Goal: Task Accomplishment & Management: Use online tool/utility

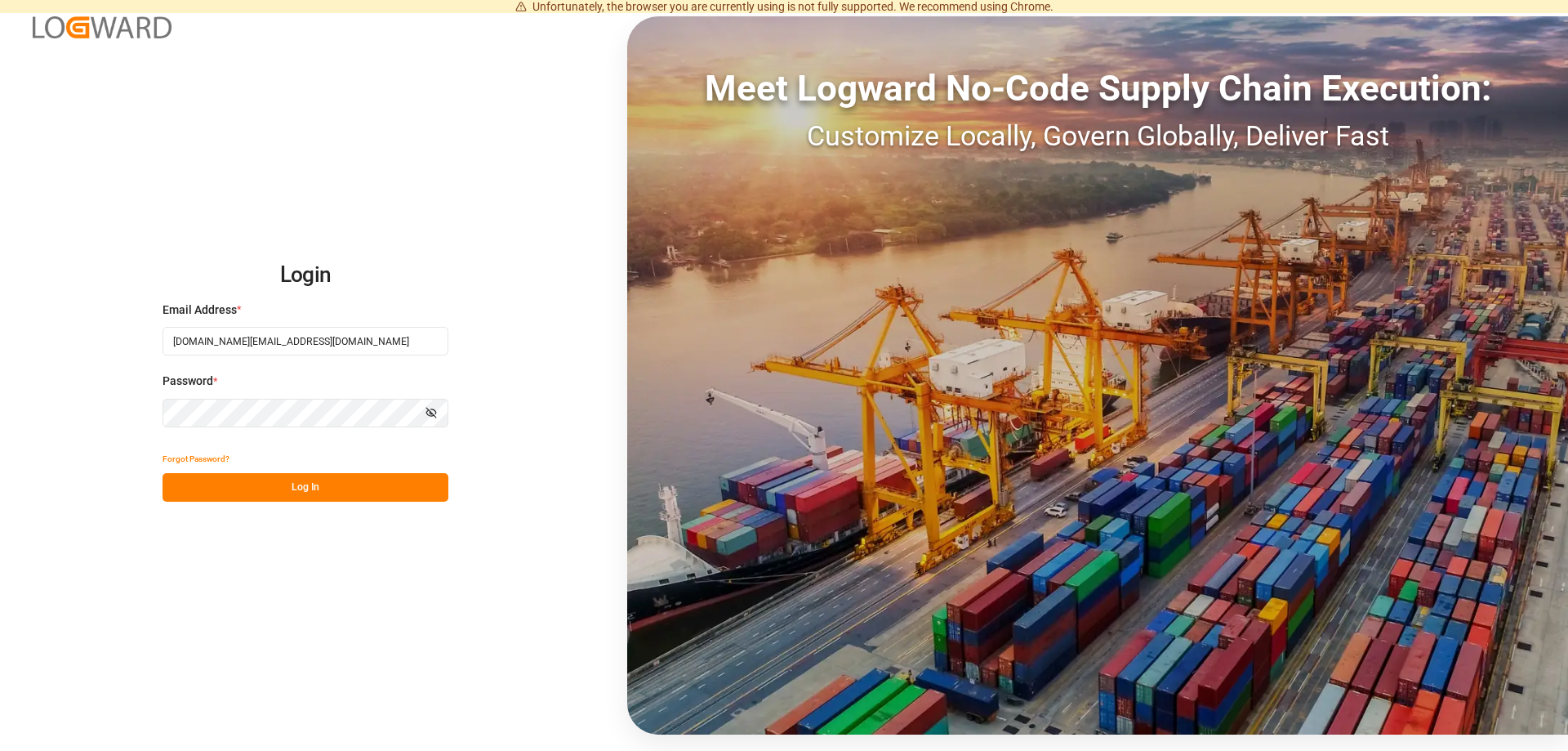
click at [363, 494] on button "Log In" at bounding box center [305, 488] width 285 height 29
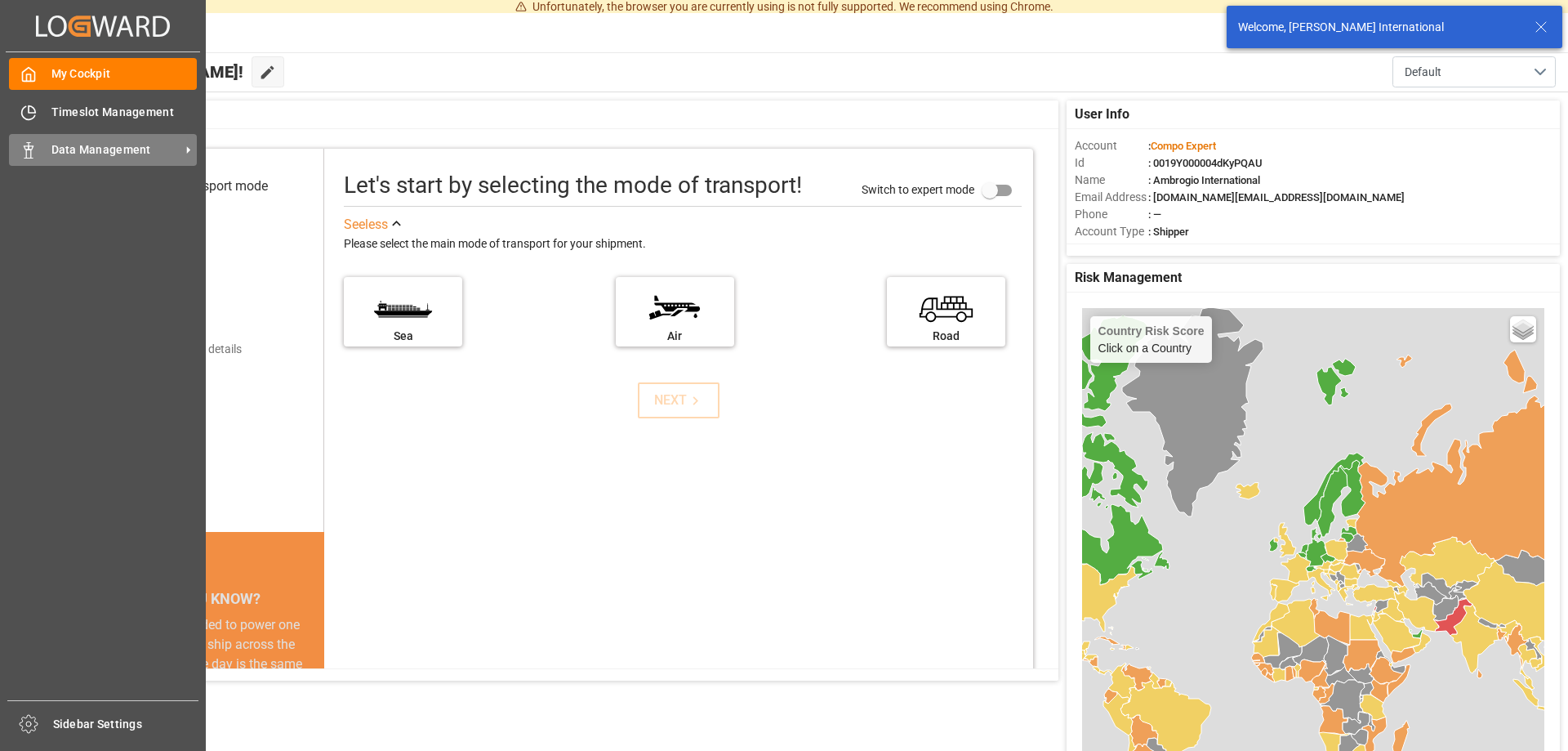
click at [191, 151] on icon at bounding box center [189, 150] width 17 height 17
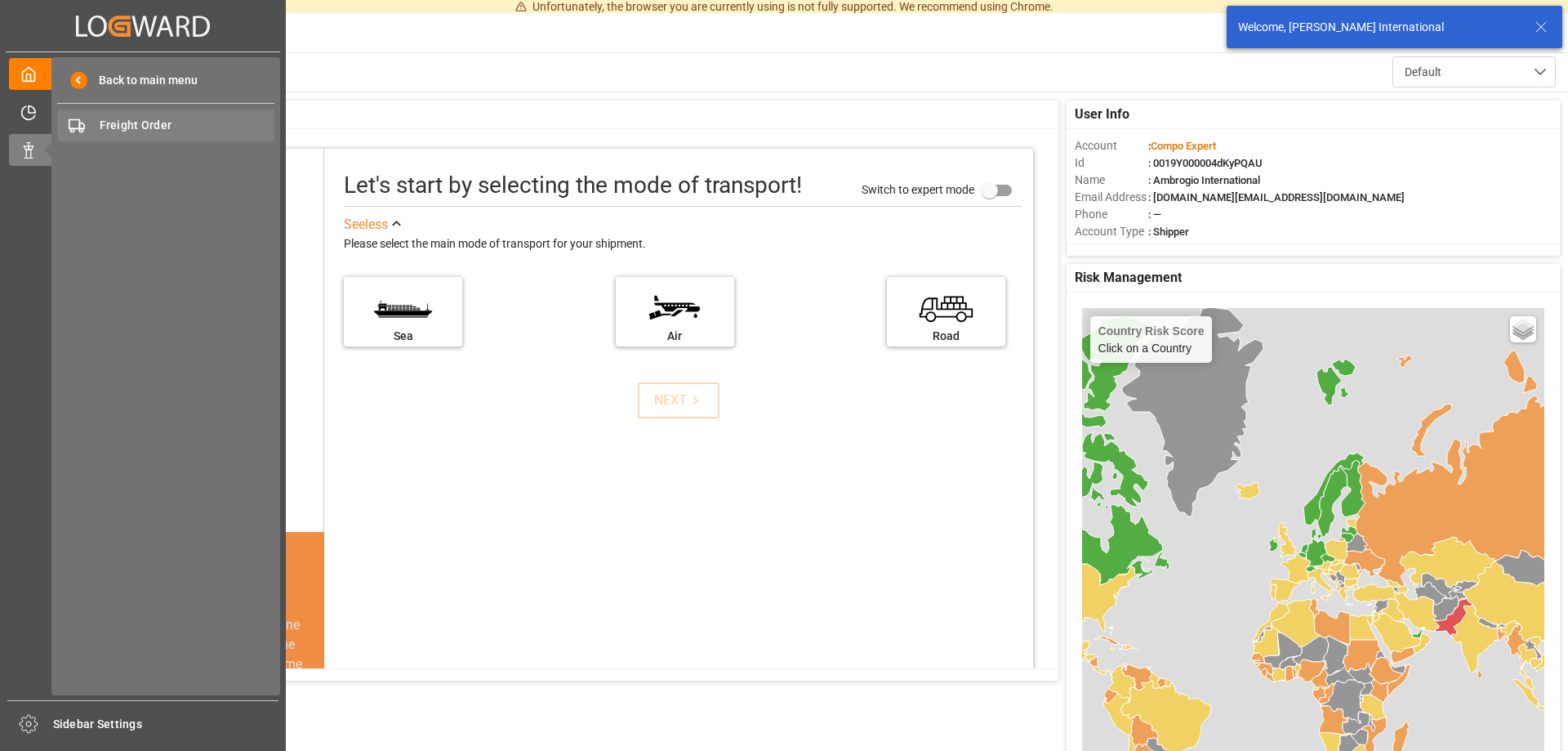
click at [129, 127] on span "Freight Order" at bounding box center [188, 126] width 176 height 17
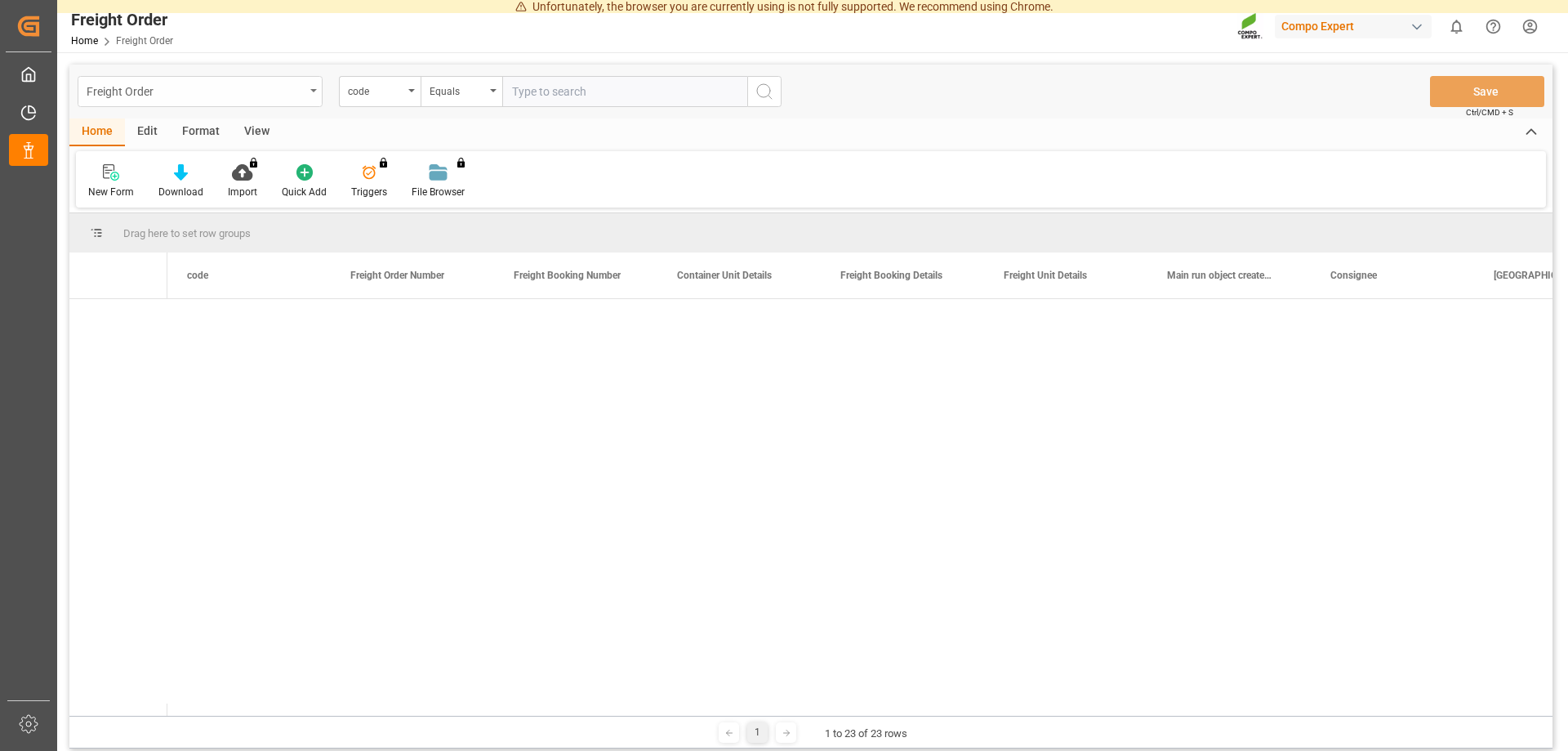
click at [165, 97] on div "Freight Order" at bounding box center [194, 90] width 218 height 20
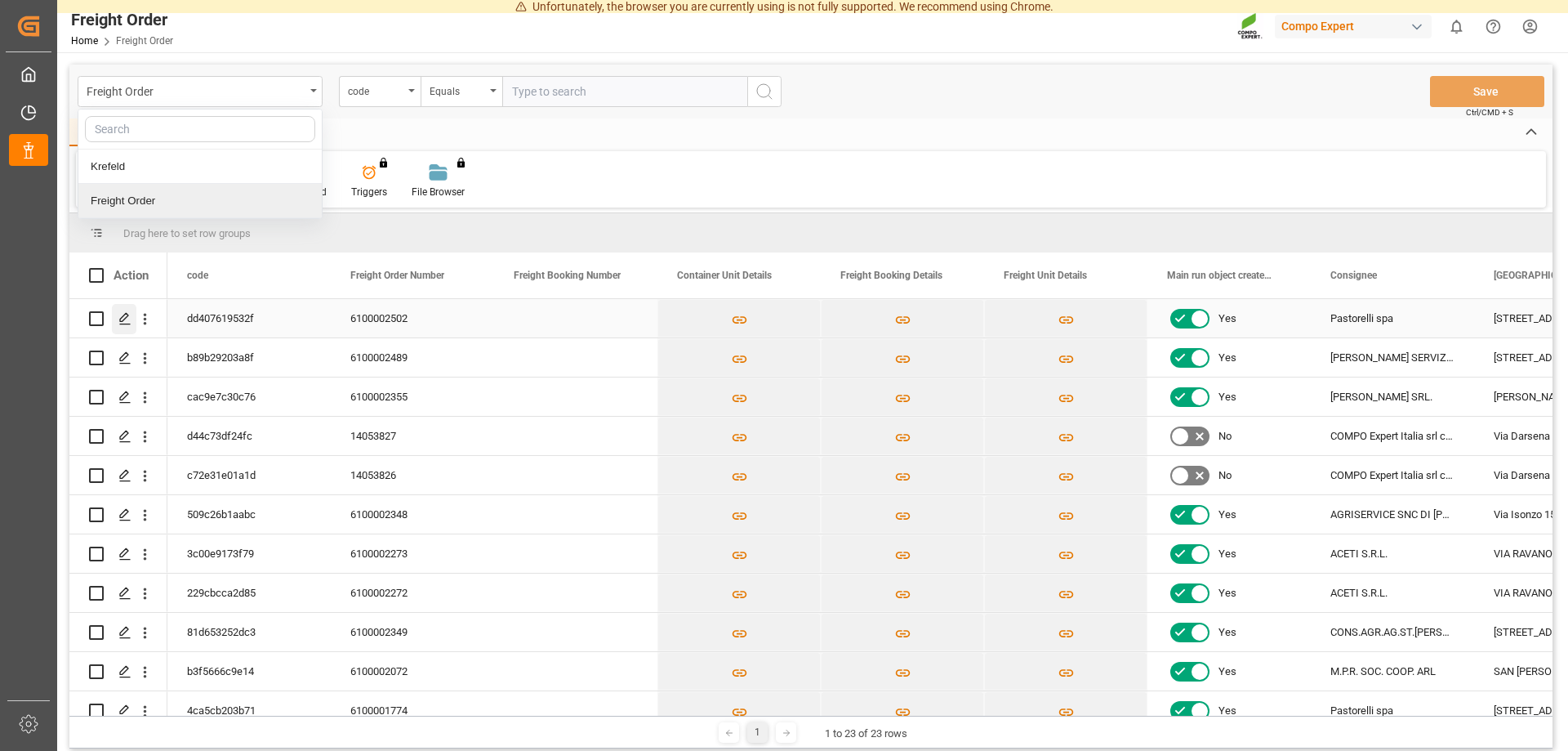
click at [123, 322] on icon "Press SPACE to select this row." at bounding box center [125, 318] width 14 height 14
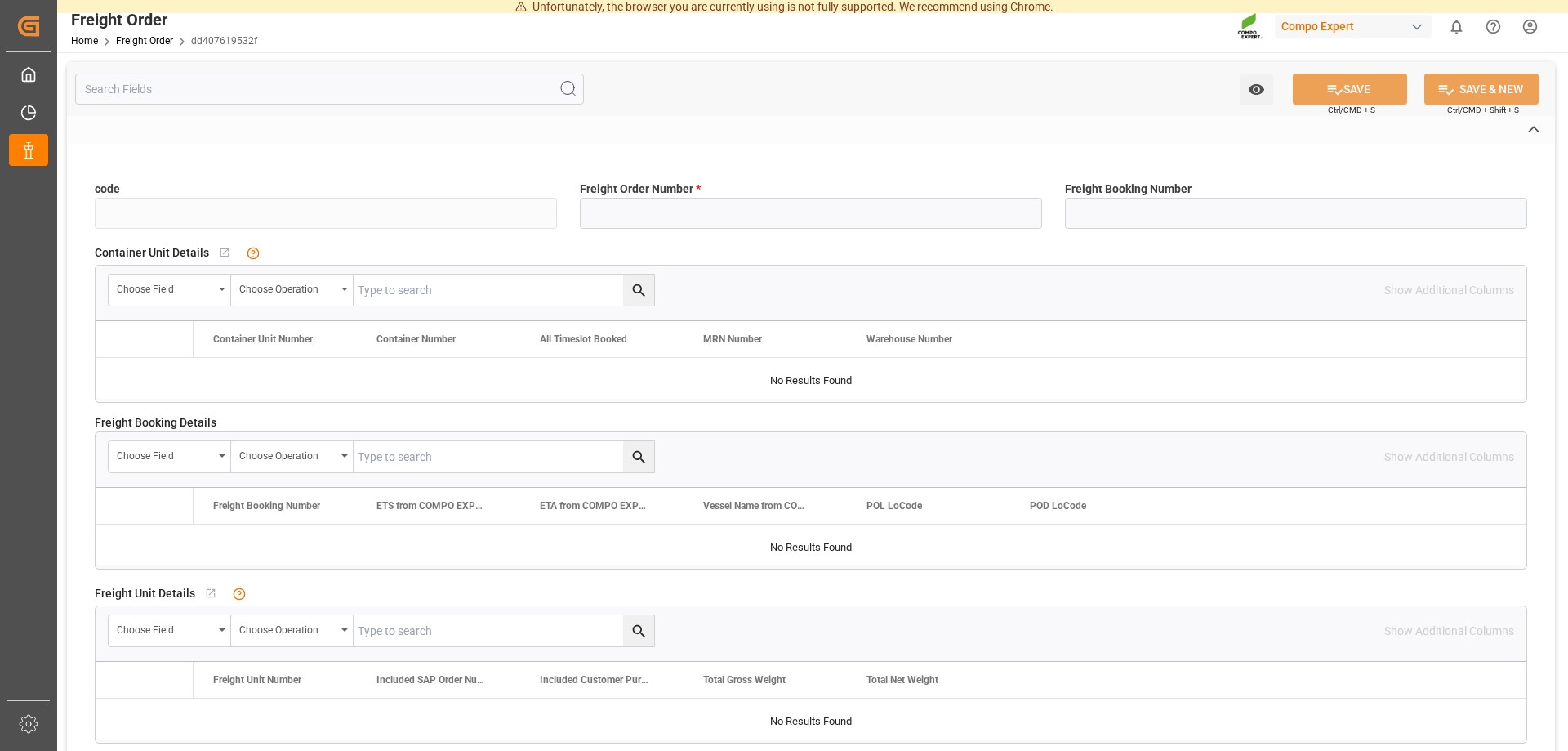
type input "dd407619532f"
type input "6100002502"
type input "No"
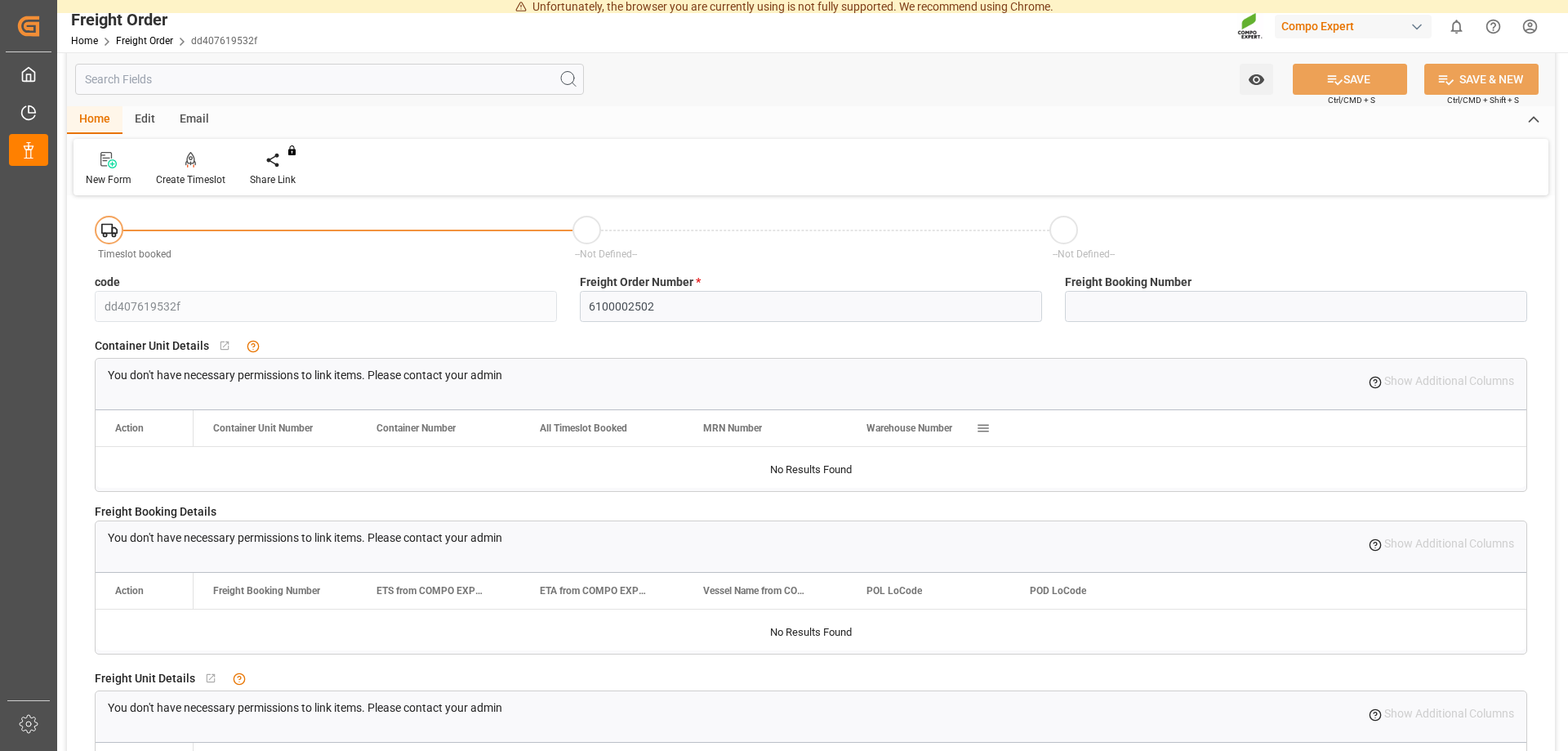
scroll to position [417, 0]
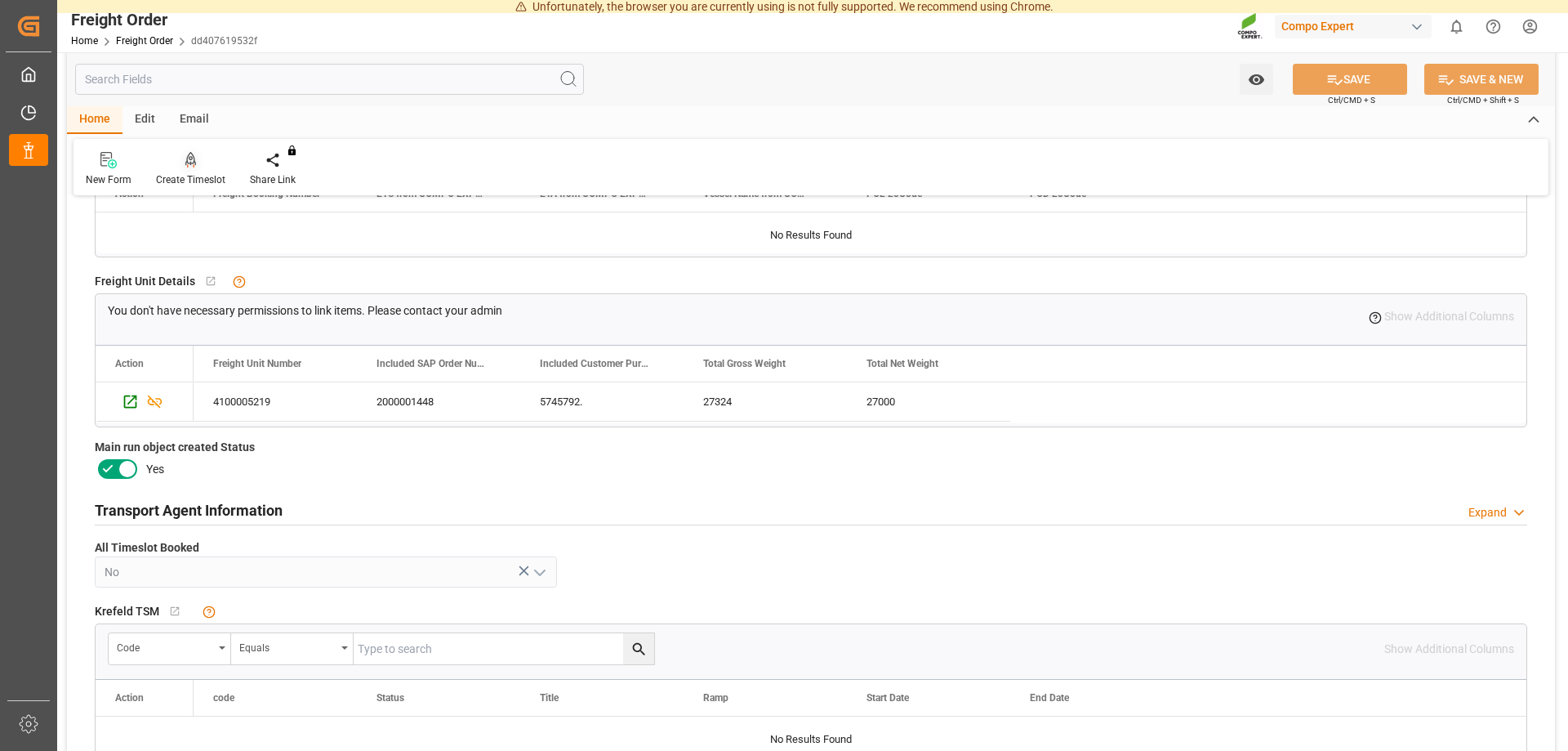
click at [192, 173] on div "Create Timeslot" at bounding box center [191, 179] width 70 height 15
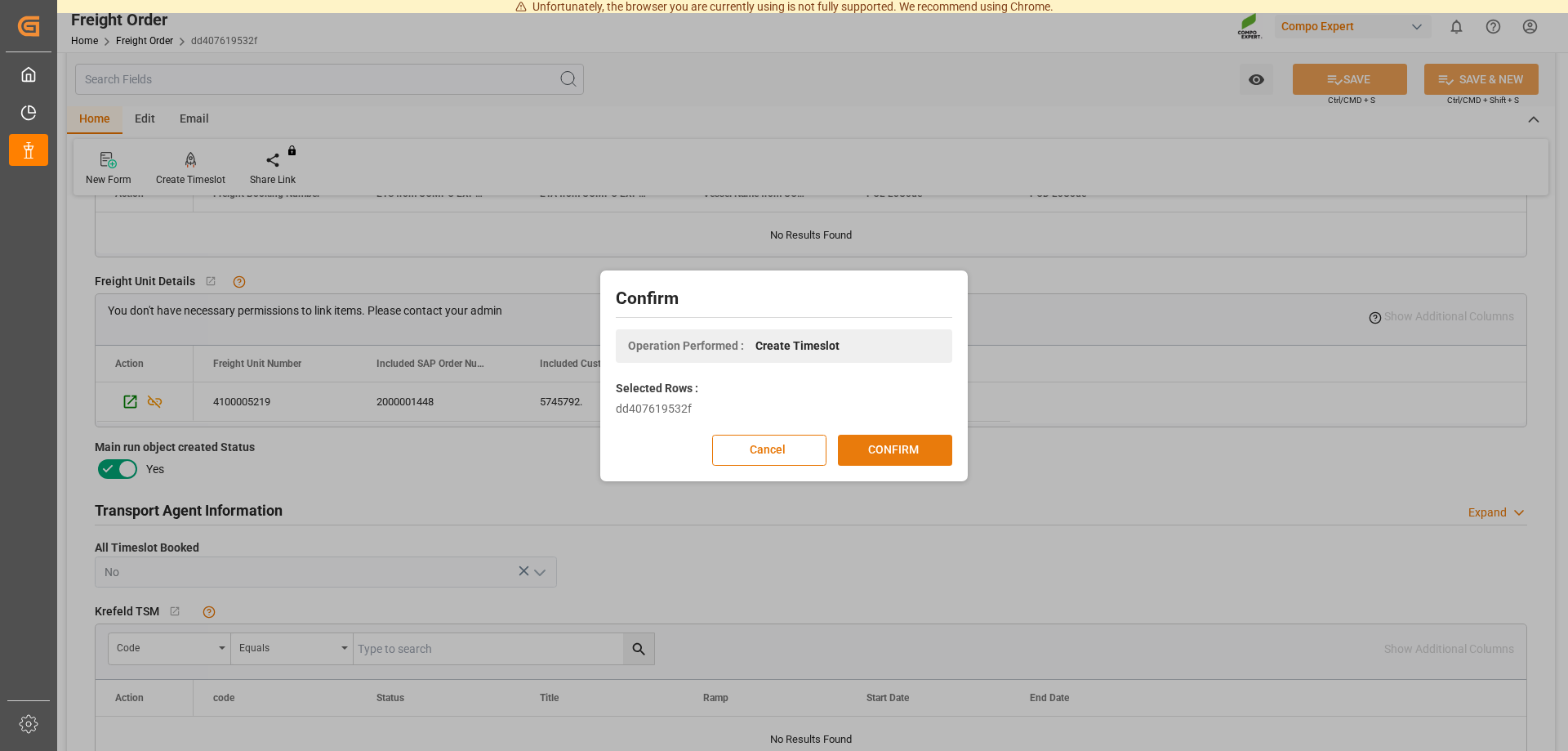
click at [889, 443] on button "CONFIRM" at bounding box center [895, 450] width 114 height 31
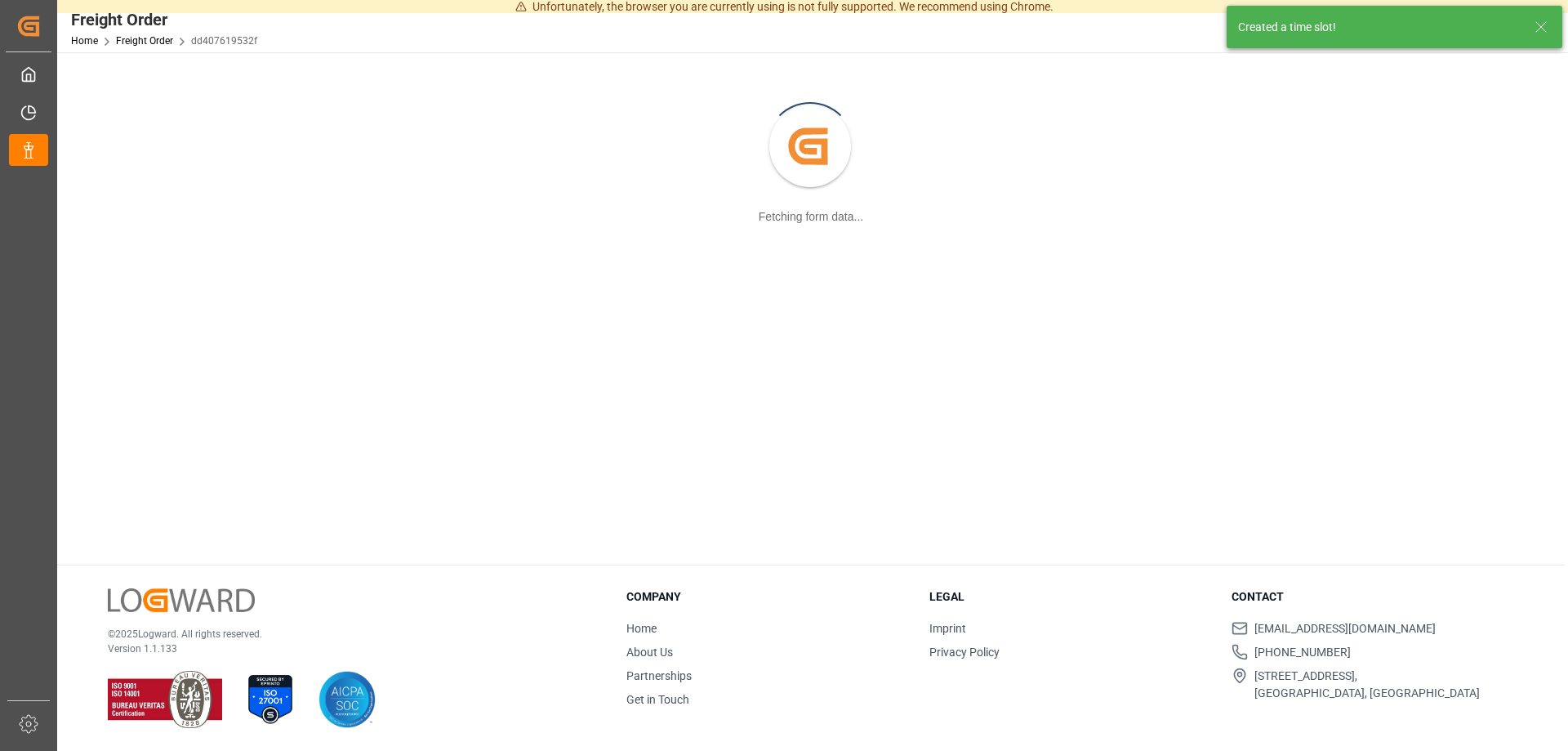
scroll to position [177, 0]
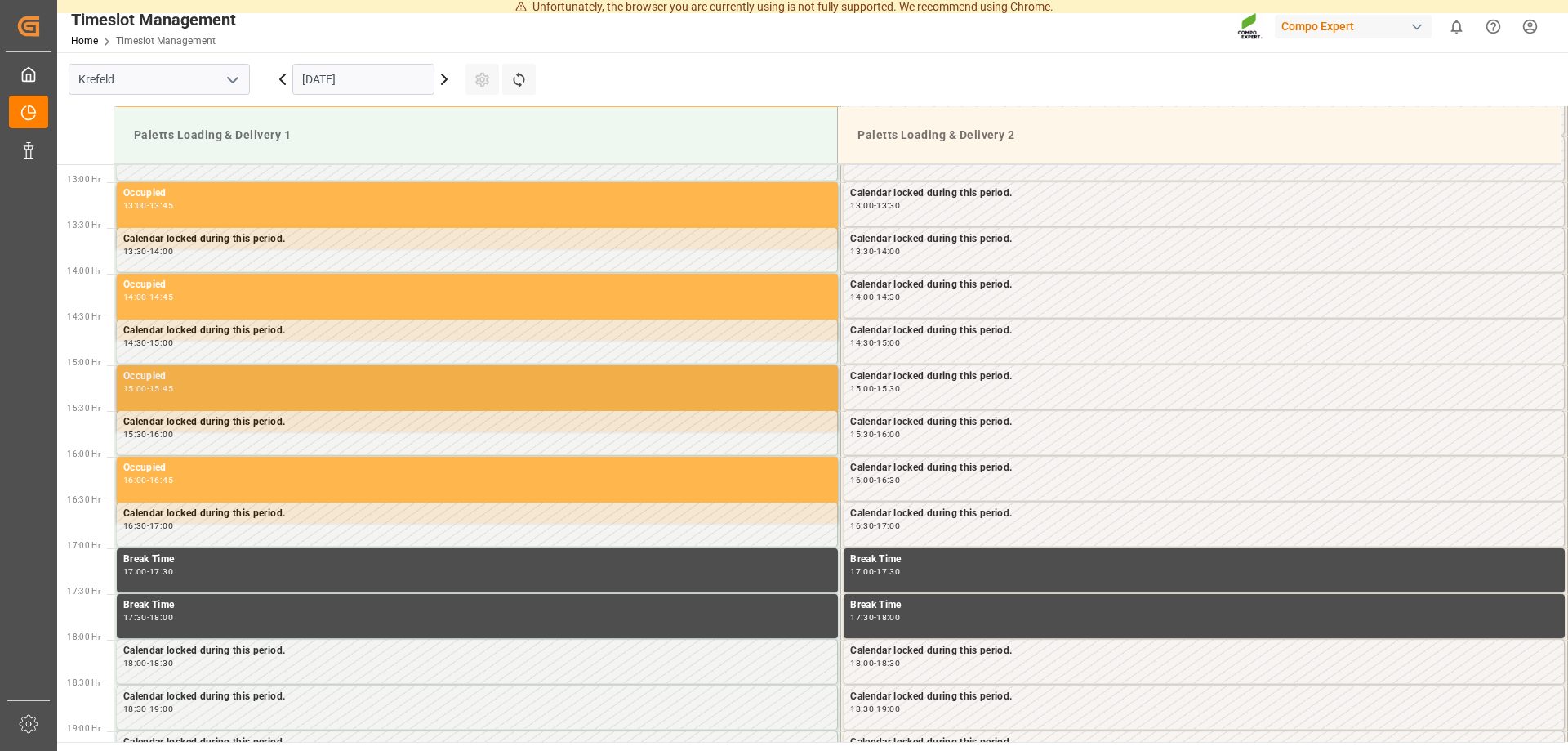
scroll to position [1197, 0]
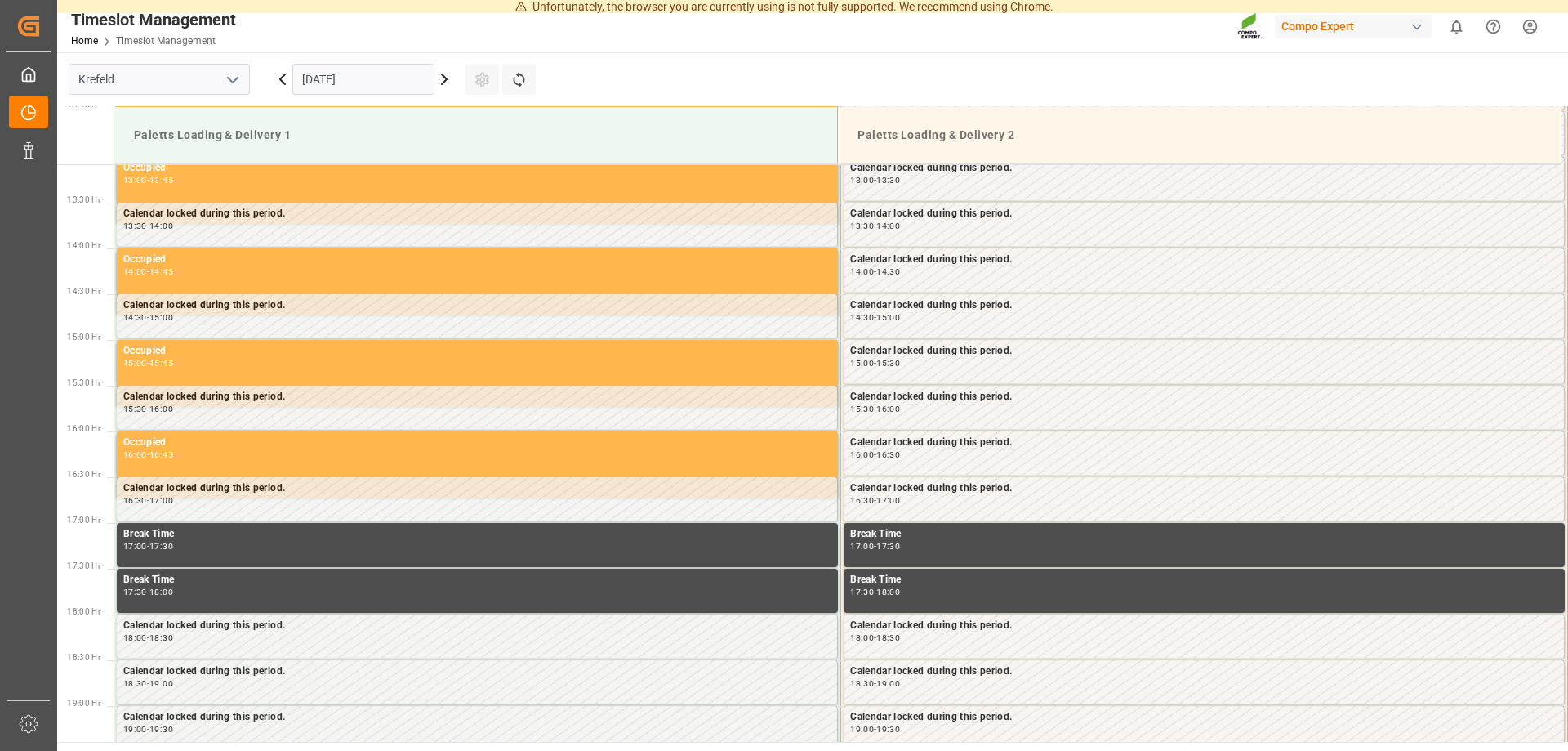
click at [443, 77] on icon at bounding box center [444, 79] width 19 height 19
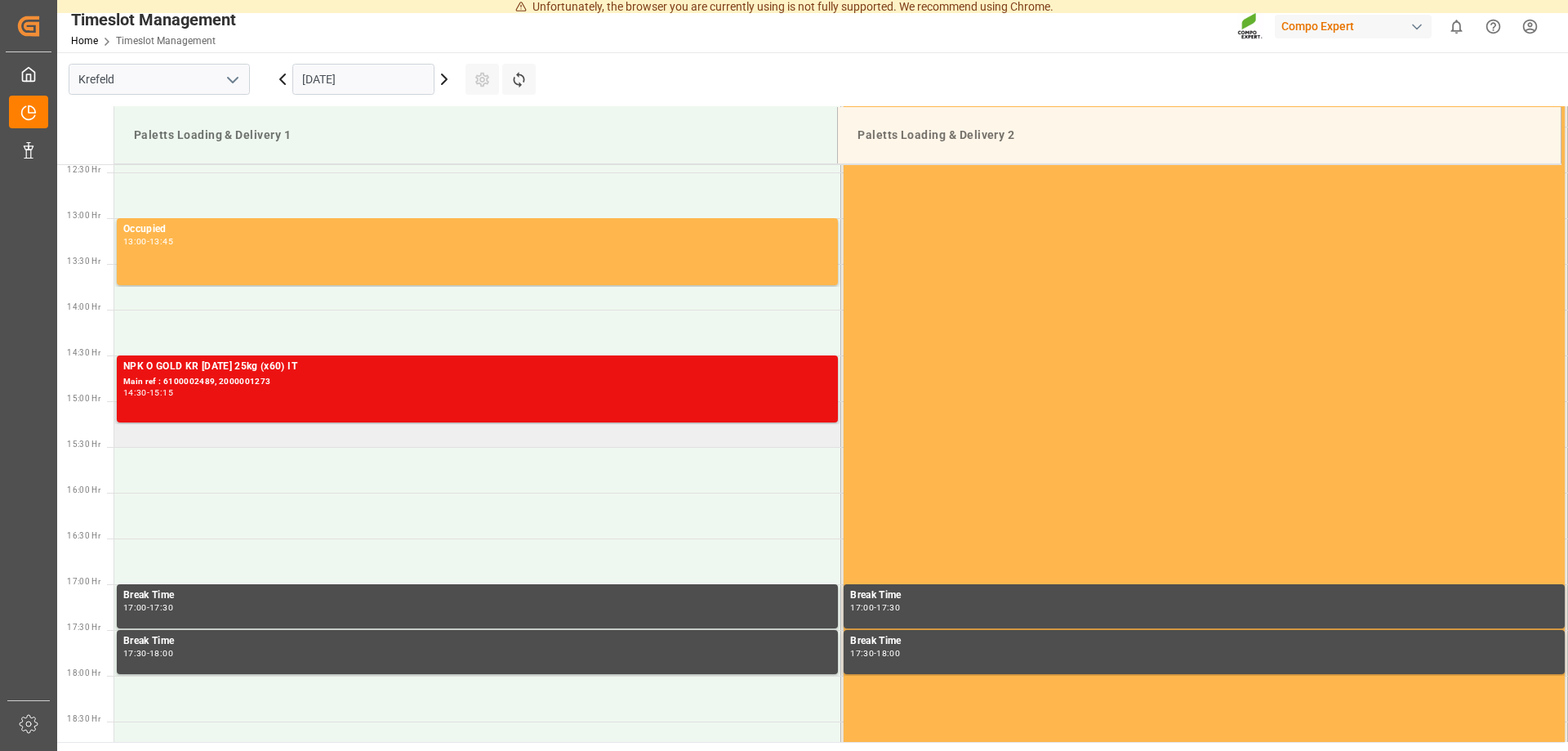
scroll to position [1171, 0]
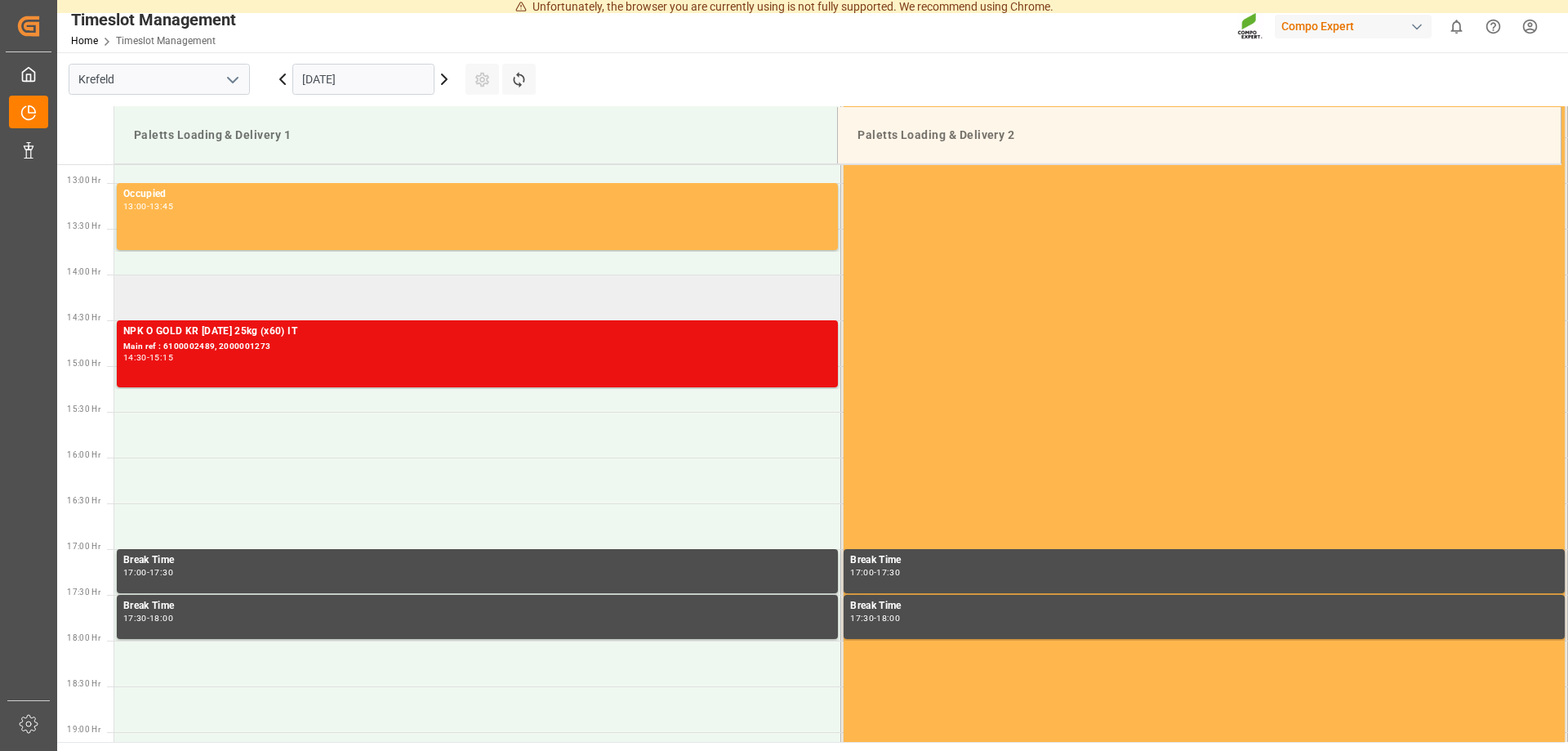
click at [218, 290] on td at bounding box center [477, 297] width 726 height 45
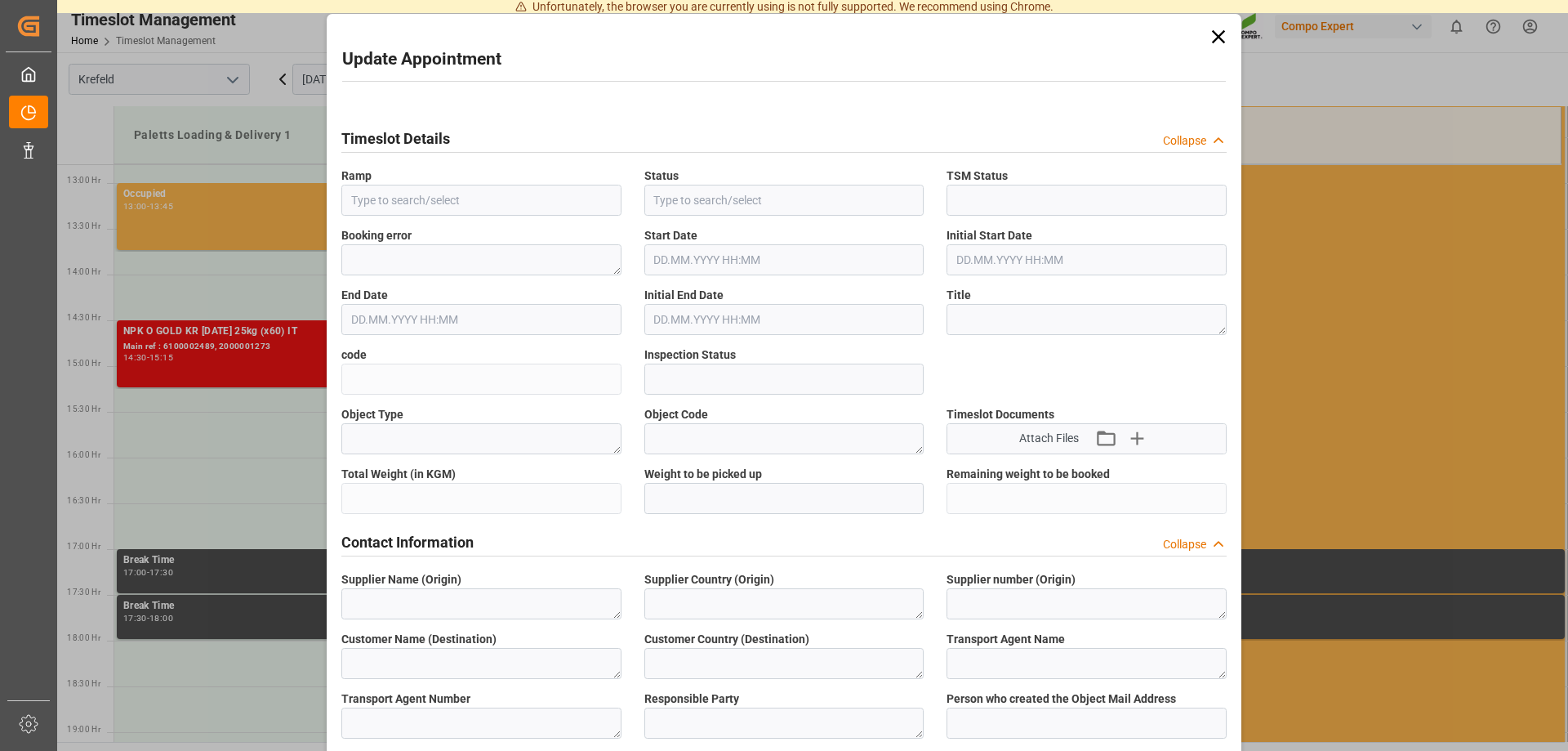
type input "Paletts Loading & Delivery 1"
type input "Transport object created"
type input "Booked"
type input "1d99fc0f4401"
type input "Open"
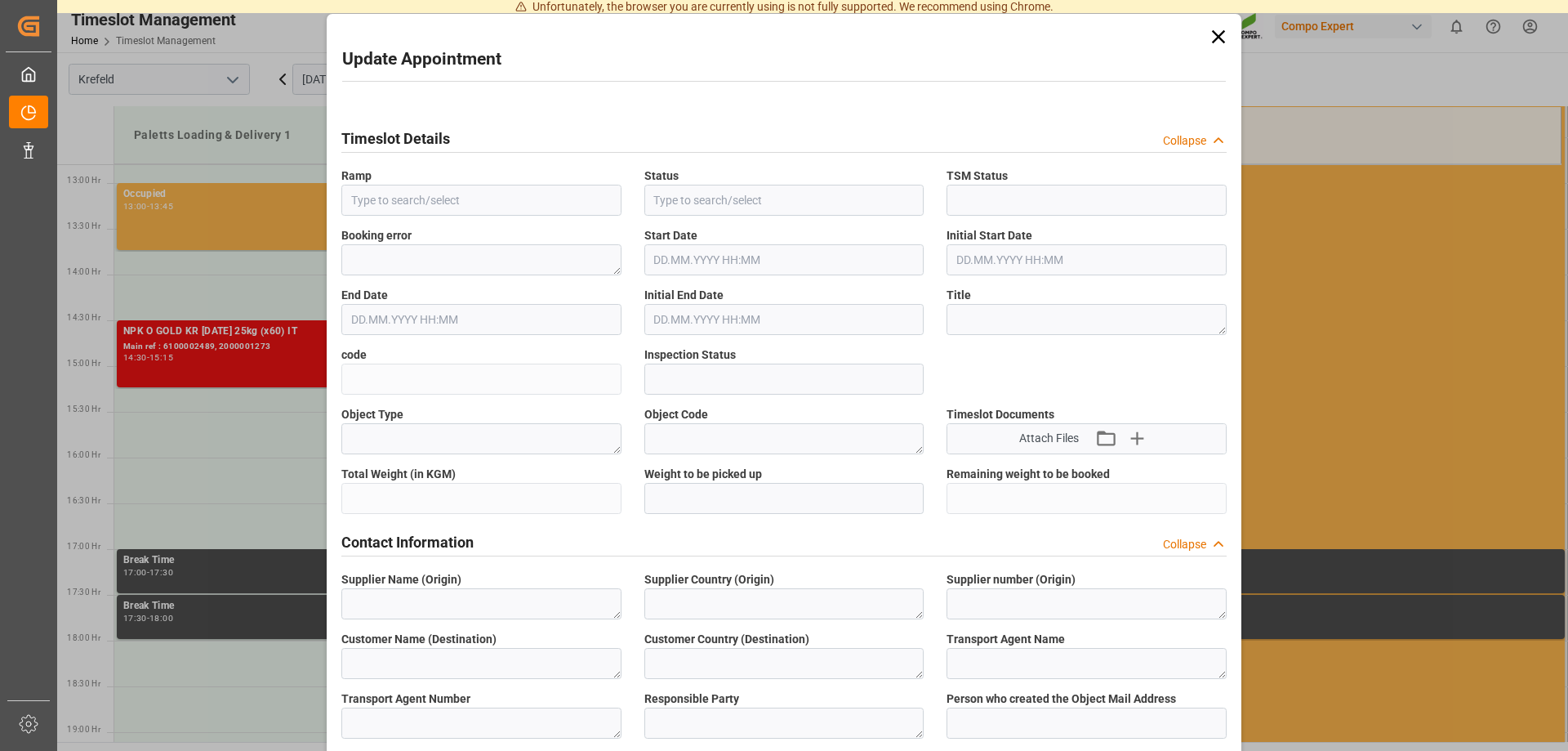
type textarea "Main-Run"
type input "27324"
type textarea "SP_EWM"
type textarea "COMPO EXPERT Italia S.r.l."
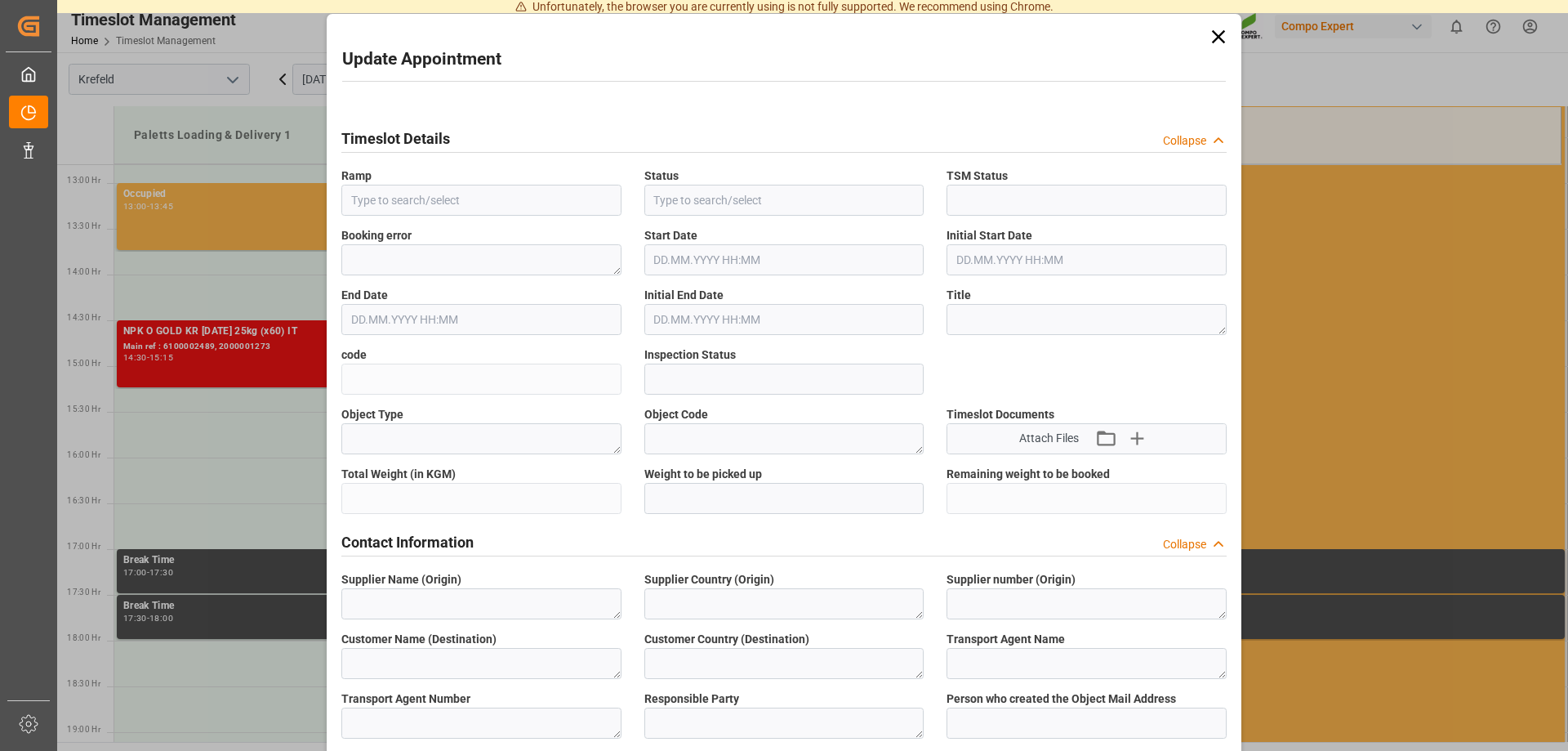
type textarea "IT"
type textarea "AMBROGIO TRASPORTI S.P.A."
type textarea "6606935"
type textarea "Logistics Service Provider"
type input "[PERSON_NAME][EMAIL_ADDRESS][DOMAIN_NAME]"
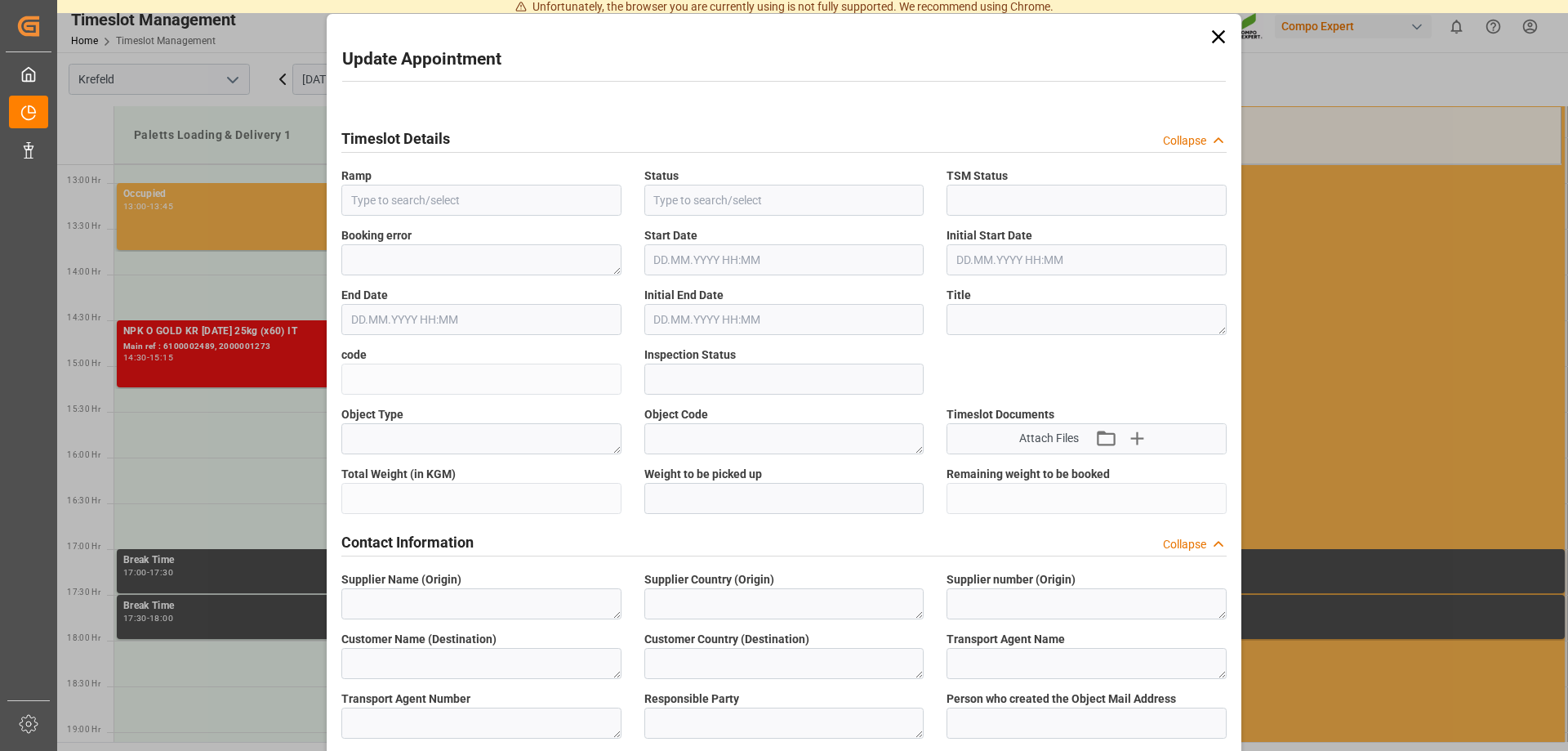
type textarea "6100002502"
type textarea "2000001448"
type textarea "4100005219"
type textarea "BLK SUPREM [DATE] 25kg(x60) ES,IT,PT,SI"
type textarea "4313502004"
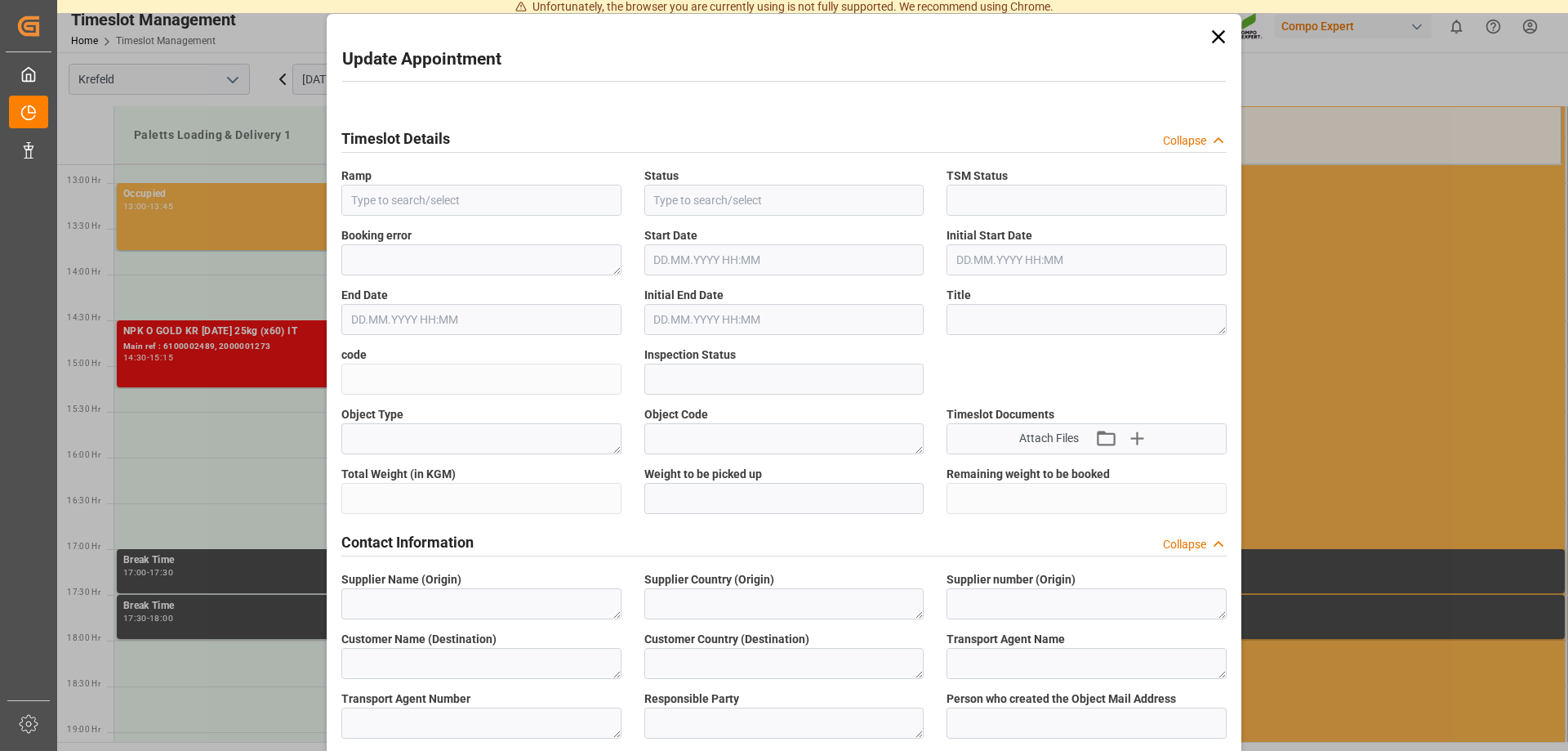
type input "0"
type textarea "Z100"
type textarea "3200"
type input "6100002502"
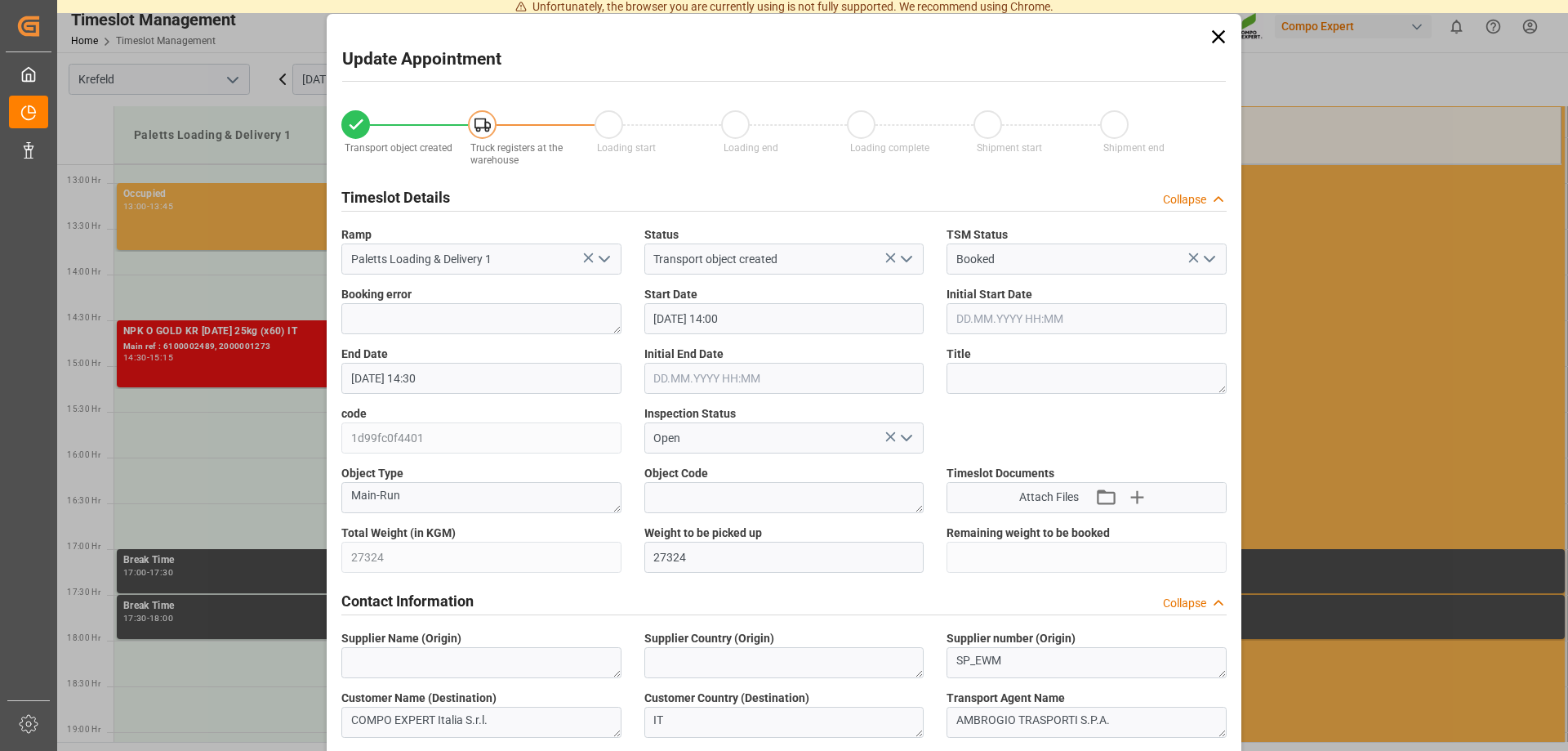
type input "[DATE] 14:00"
type input "[DATE] 14:30"
type input "[DATE] 11:40"
type input "[DATE] 10:55"
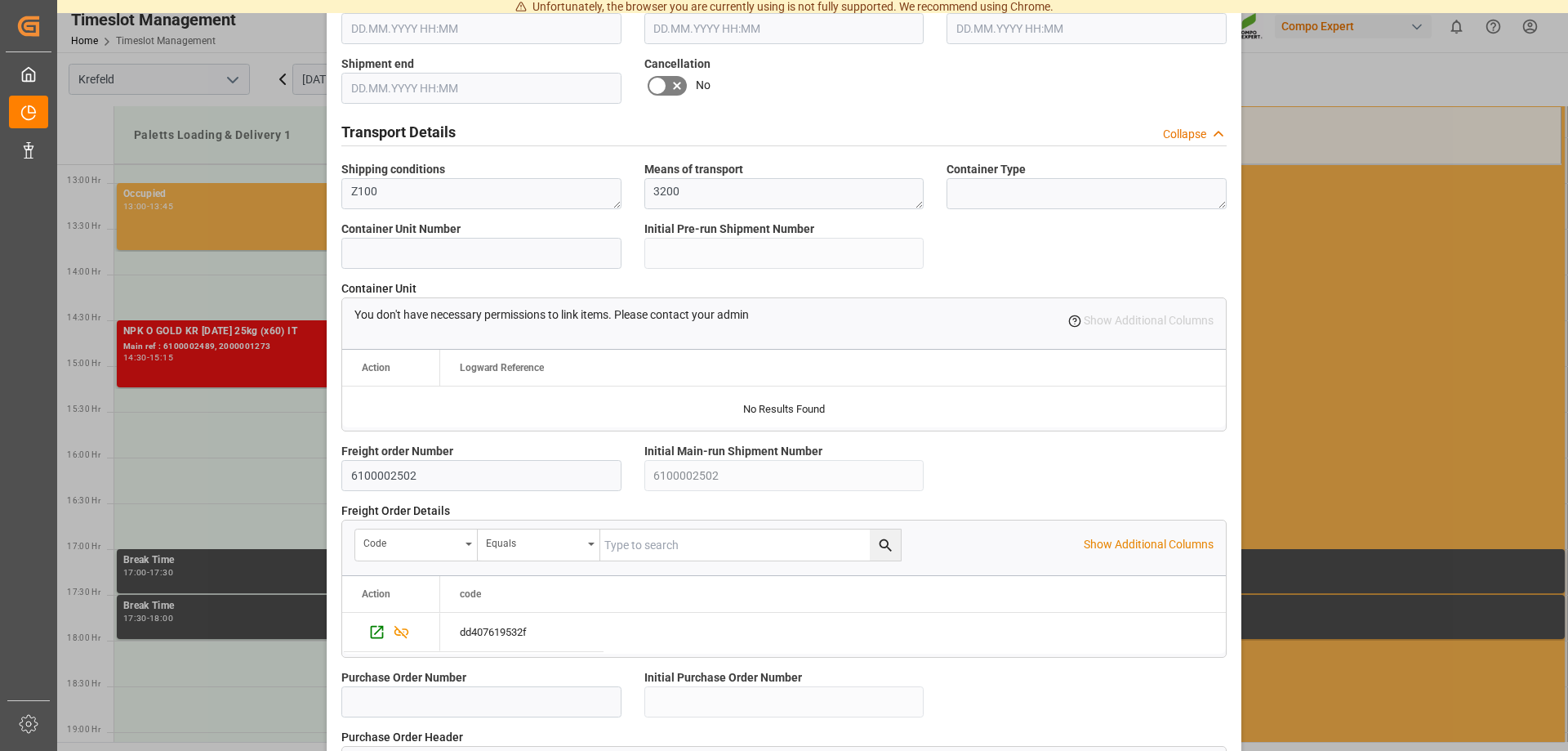
scroll to position [1400, 0]
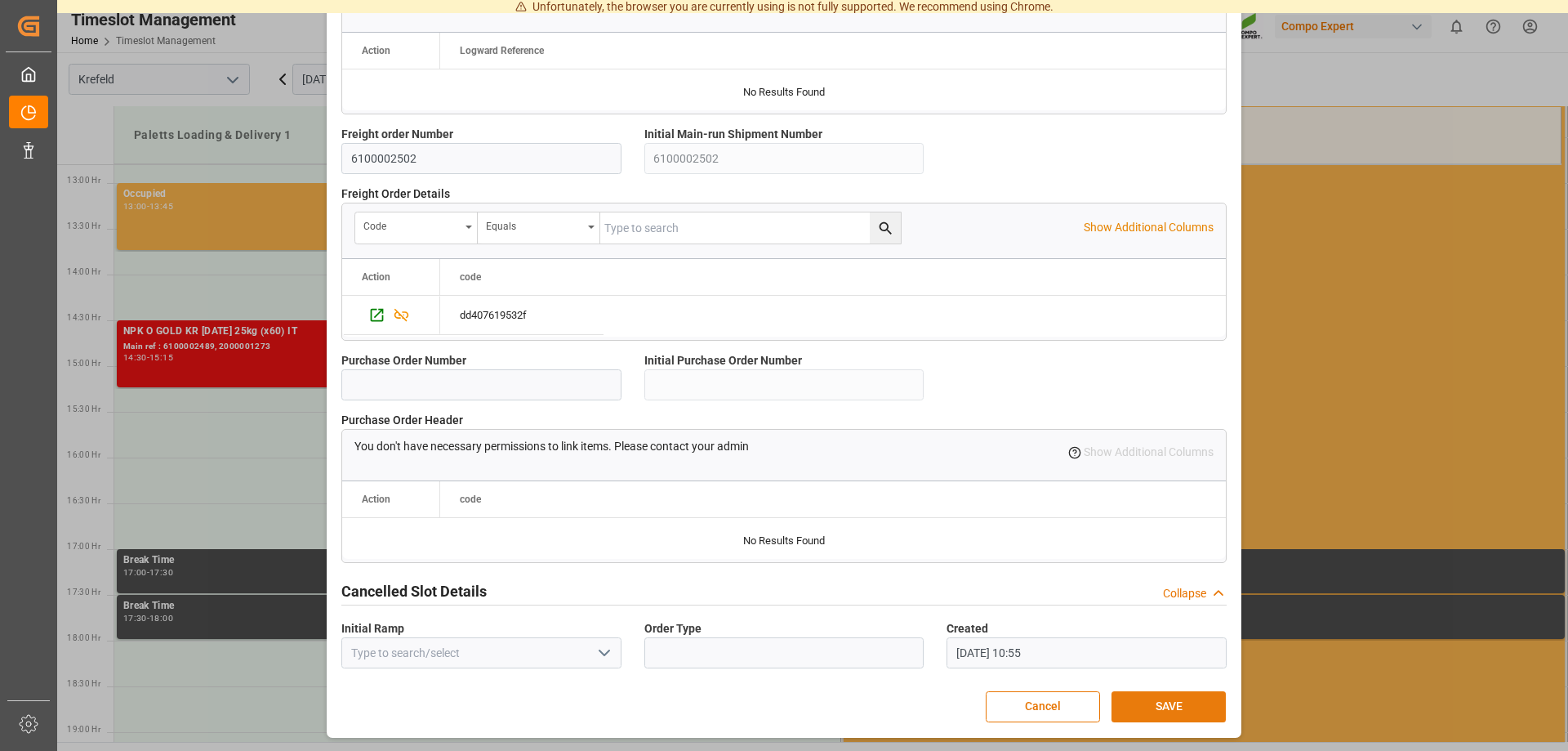
click at [1150, 701] on button "SAVE" at bounding box center [1169, 706] width 114 height 31
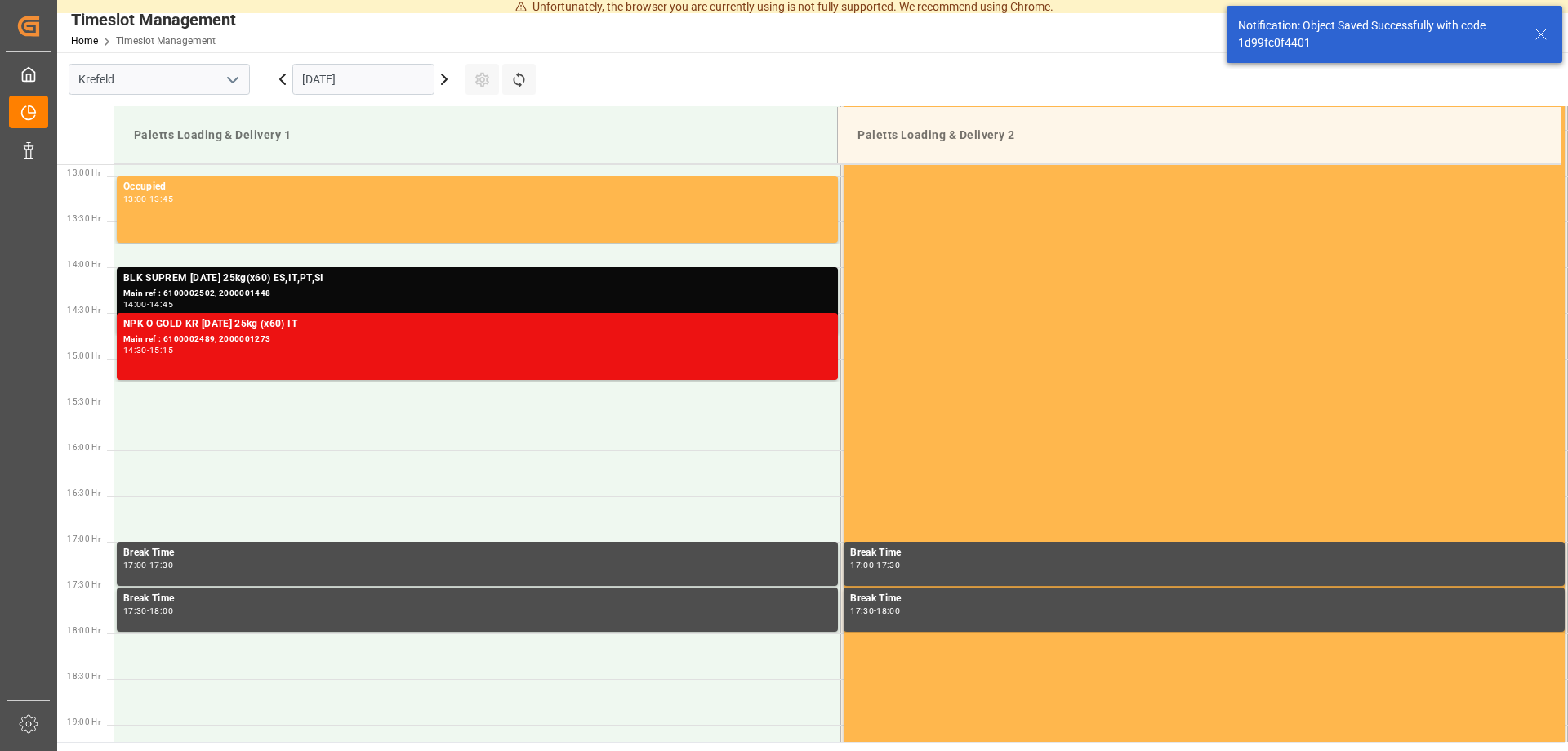
scroll to position [1179, 0]
